Goal: Information Seeking & Learning: Learn about a topic

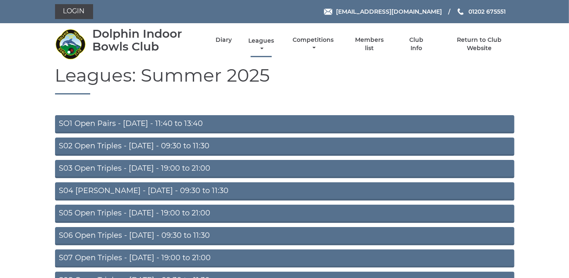
click at [258, 39] on link "Leagues" at bounding box center [261, 45] width 30 height 16
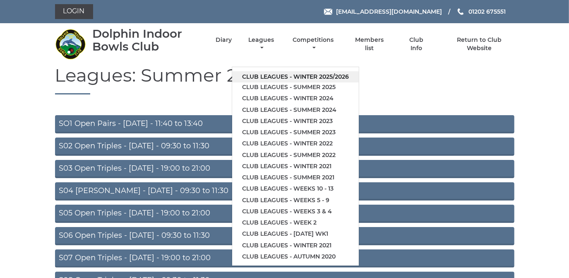
click at [257, 77] on link "Club leagues - Winter 2025/2026" at bounding box center [295, 76] width 127 height 11
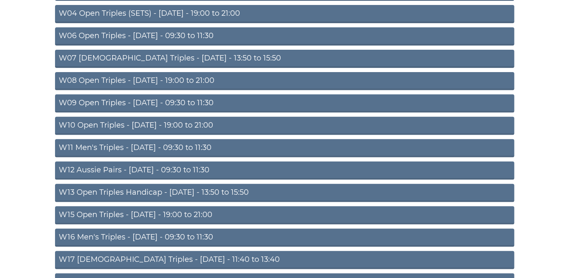
scroll to position [188, 0]
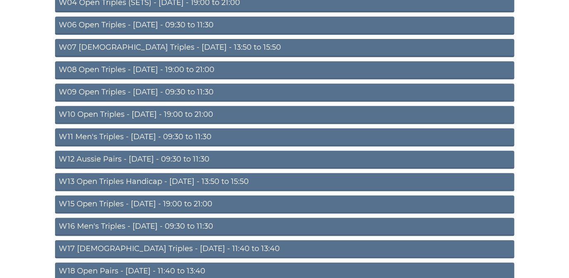
click at [188, 201] on link "W15 Open Triples - Thursday - 19:00 to 21:00" at bounding box center [284, 204] width 459 height 18
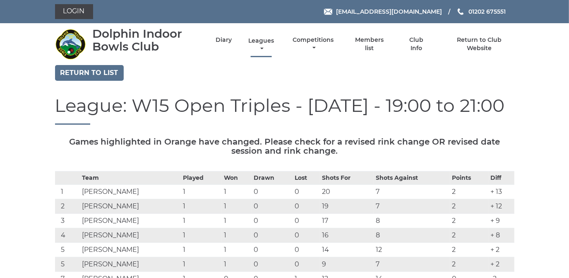
click at [256, 40] on link "Leagues" at bounding box center [261, 45] width 30 height 16
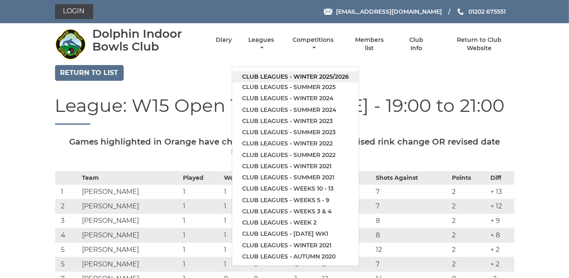
click at [258, 73] on link "Club leagues - Winter 2025/2026" at bounding box center [295, 76] width 127 height 11
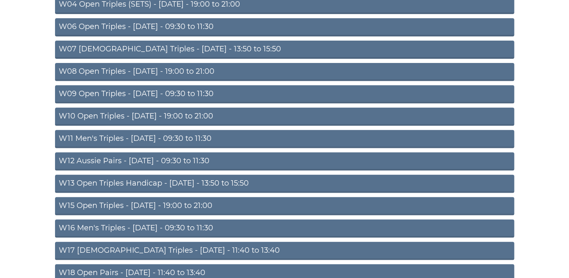
scroll to position [188, 0]
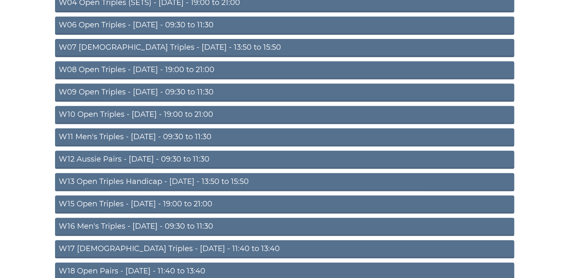
click at [183, 113] on link "W10 Open Triples - Wednesday - 19:00 to 21:00" at bounding box center [284, 115] width 459 height 18
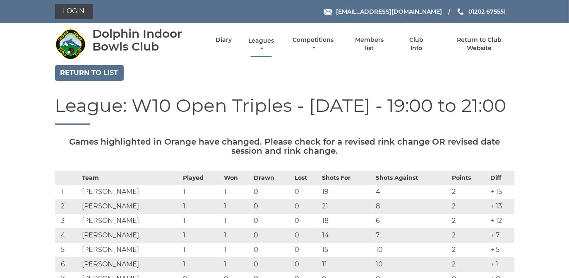
click at [261, 40] on link "Leagues" at bounding box center [261, 45] width 30 height 16
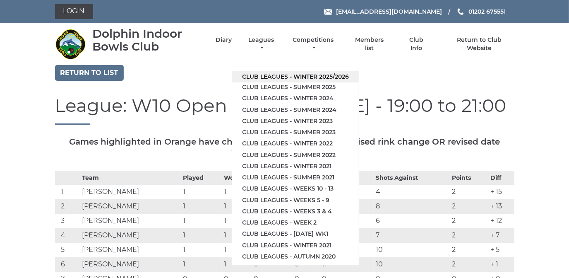
click at [260, 75] on link "Club leagues - Winter 2025/2026" at bounding box center [295, 76] width 127 height 11
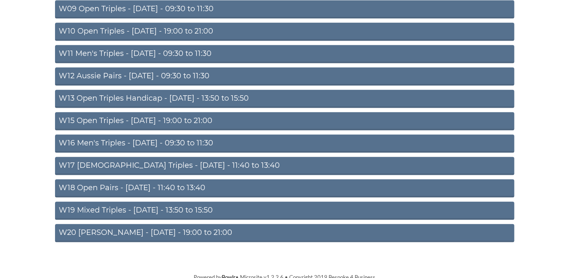
scroll to position [271, 0]
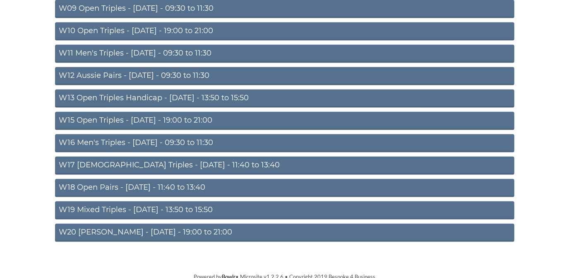
click at [206, 116] on link "W15 Open Triples - Thursday - 19:00 to 21:00" at bounding box center [284, 121] width 459 height 18
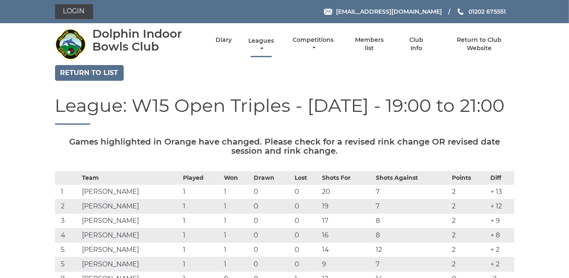
click at [261, 41] on link "Leagues" at bounding box center [261, 45] width 30 height 16
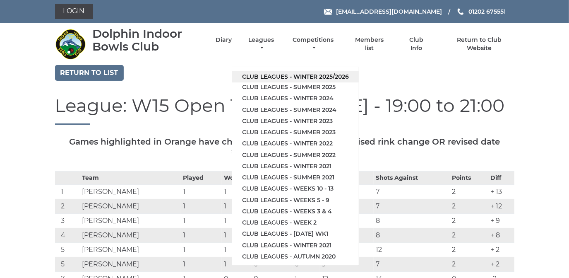
click at [262, 77] on link "Club leagues - Winter 2025/2026" at bounding box center [295, 76] width 127 height 11
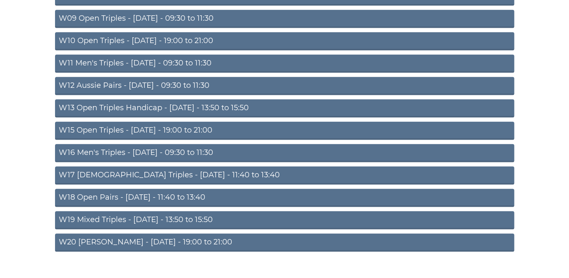
scroll to position [263, 0]
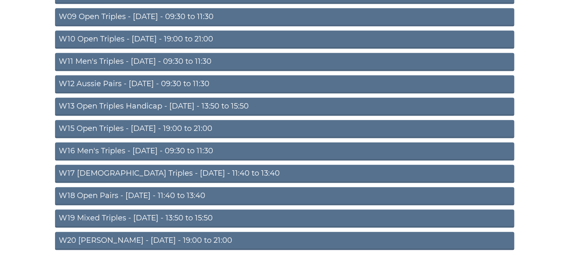
click at [174, 235] on link "W20 [PERSON_NAME] - [DATE] - 19:00 to 21:00" at bounding box center [284, 241] width 459 height 18
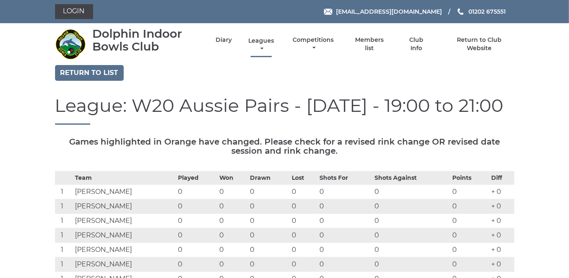
click at [256, 41] on link "Leagues" at bounding box center [261, 45] width 30 height 16
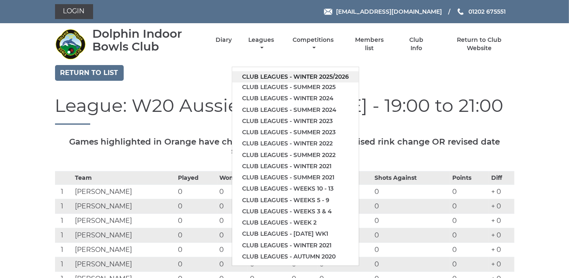
click at [262, 74] on link "Club leagues - Winter 2025/2026" at bounding box center [295, 76] width 127 height 11
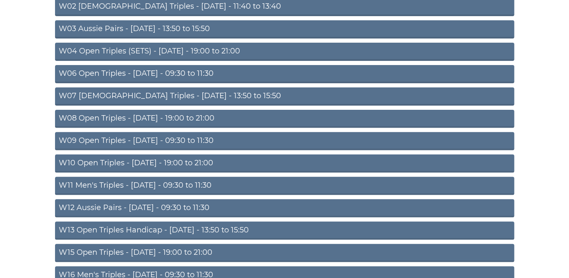
scroll to position [150, 0]
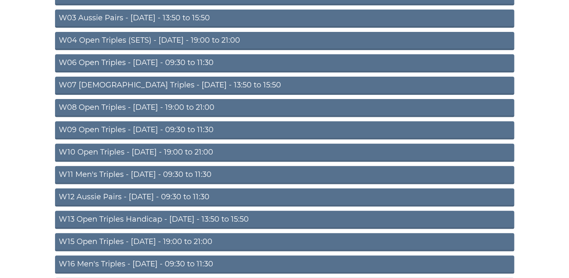
click at [194, 105] on link "W08 Open Triples - [DATE] - 19:00 to 21:00" at bounding box center [284, 108] width 459 height 18
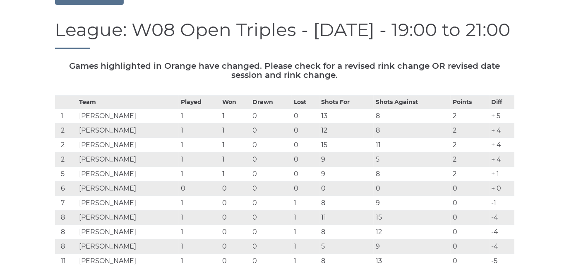
scroll to position [75, 0]
